Goal: Browse casually

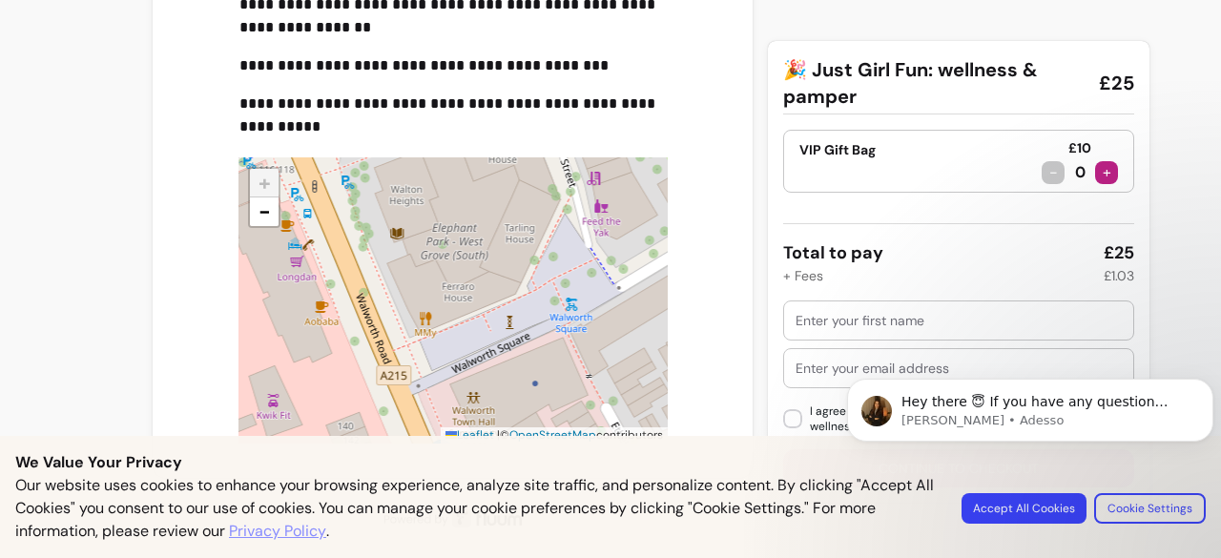
click at [1032, 514] on body "Hey there 😇 If you have any question about what you can do with Fluum, I'm here…" at bounding box center [1030, 443] width 366 height 195
click at [1045, 512] on body "Hey there 😇 If you have any question about what you can do with Fluum, I'm here…" at bounding box center [1030, 443] width 366 height 195
click at [1028, 509] on body "Hey there 😇 If you have any question about what you can do with Fluum, I'm here…" at bounding box center [1030, 443] width 366 height 195
click at [1068, 505] on body "Hey there 😇 If you have any question about what you can do with Fluum, I'm here…" at bounding box center [1030, 443] width 366 height 195
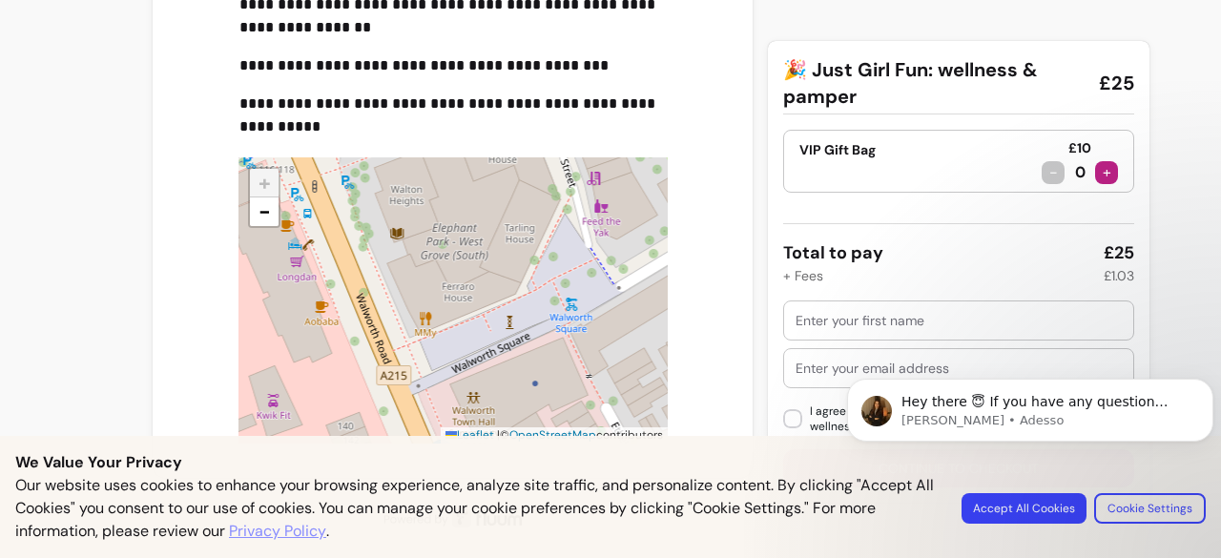
click at [1162, 519] on body "Hey there 😇 If you have any question about what you can do with Fluum, I'm here…" at bounding box center [1030, 443] width 366 height 195
click at [1168, 503] on body "Hey there 😇 If you have any question about what you can do with Fluum, I'm here…" at bounding box center [1030, 443] width 366 height 195
click at [1168, 515] on body "Hey there 😇 If you have any question about what you can do with Fluum, I'm here…" at bounding box center [1030, 443] width 366 height 195
click at [1037, 509] on body "Hey there 😇 If you have any question about what you can do with Fluum, I'm here…" at bounding box center [1030, 443] width 366 height 195
